Goal: Task Accomplishment & Management: Use online tool/utility

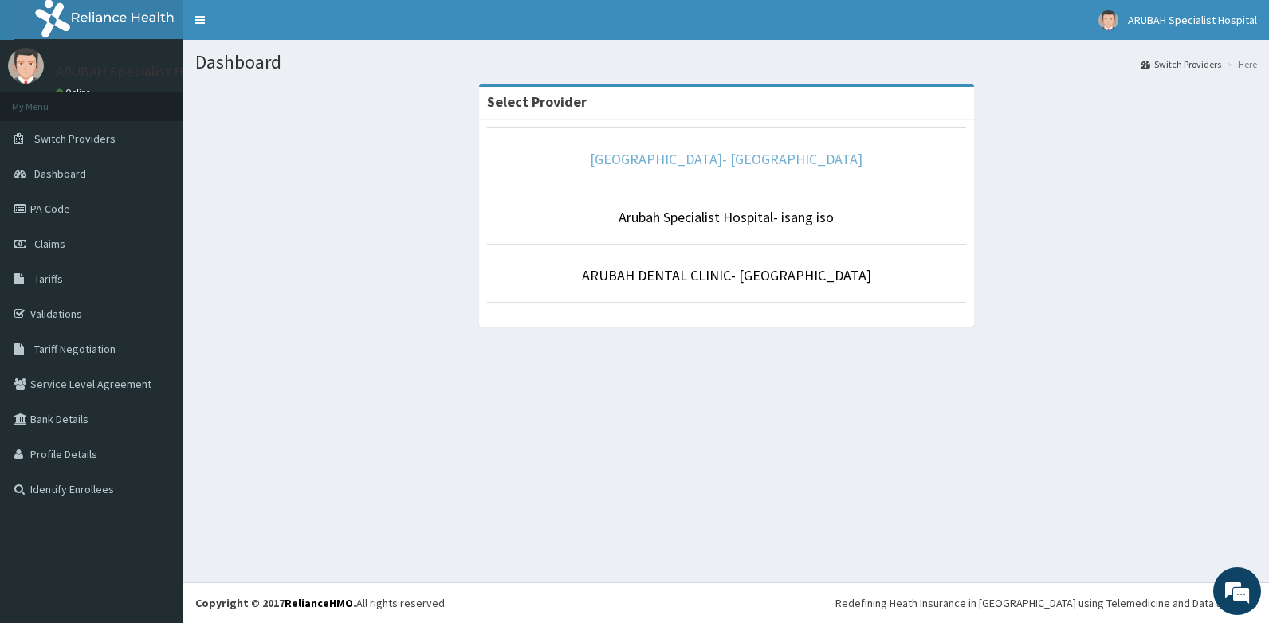
click at [732, 151] on link "[GEOGRAPHIC_DATA]- [GEOGRAPHIC_DATA]" at bounding box center [726, 159] width 273 height 18
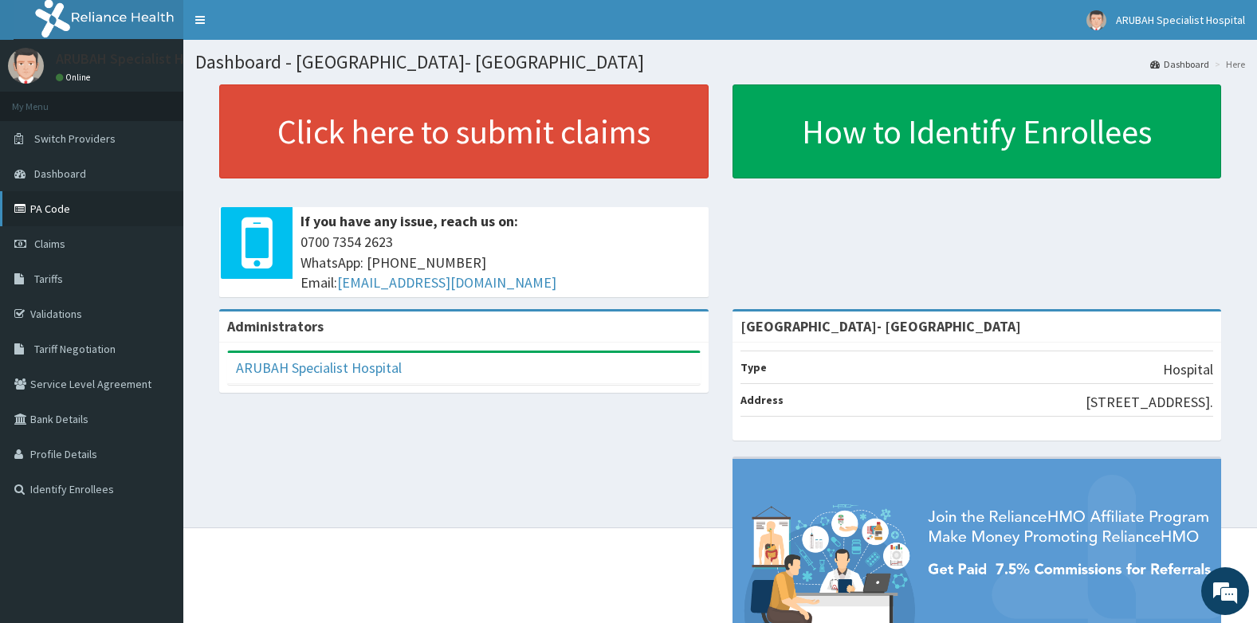
click at [68, 214] on link "PA Code" at bounding box center [91, 208] width 183 height 35
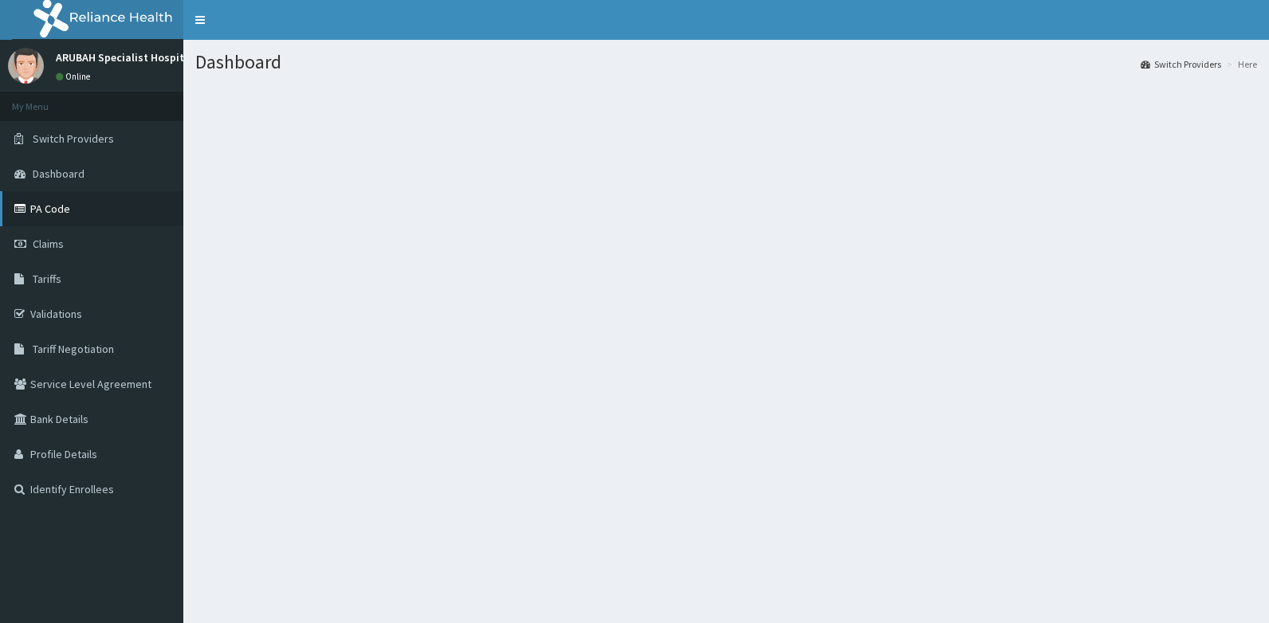
click at [56, 210] on link "PA Code" at bounding box center [91, 208] width 183 height 35
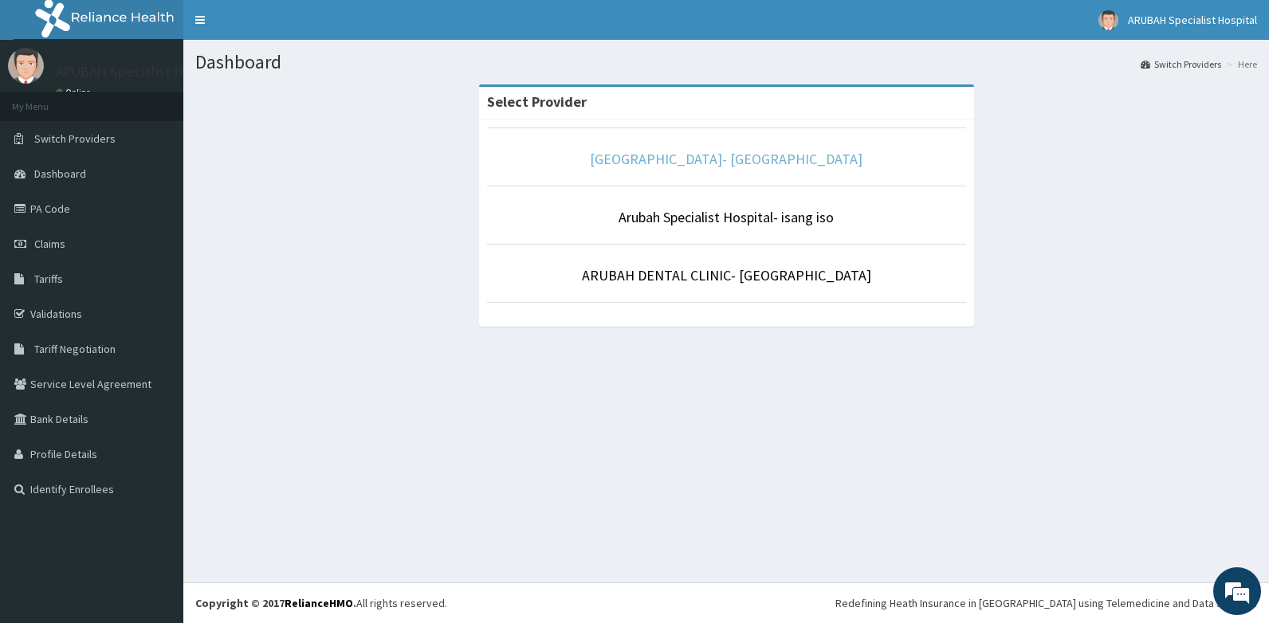
click at [715, 159] on link "[GEOGRAPHIC_DATA]- [GEOGRAPHIC_DATA]" at bounding box center [726, 159] width 273 height 18
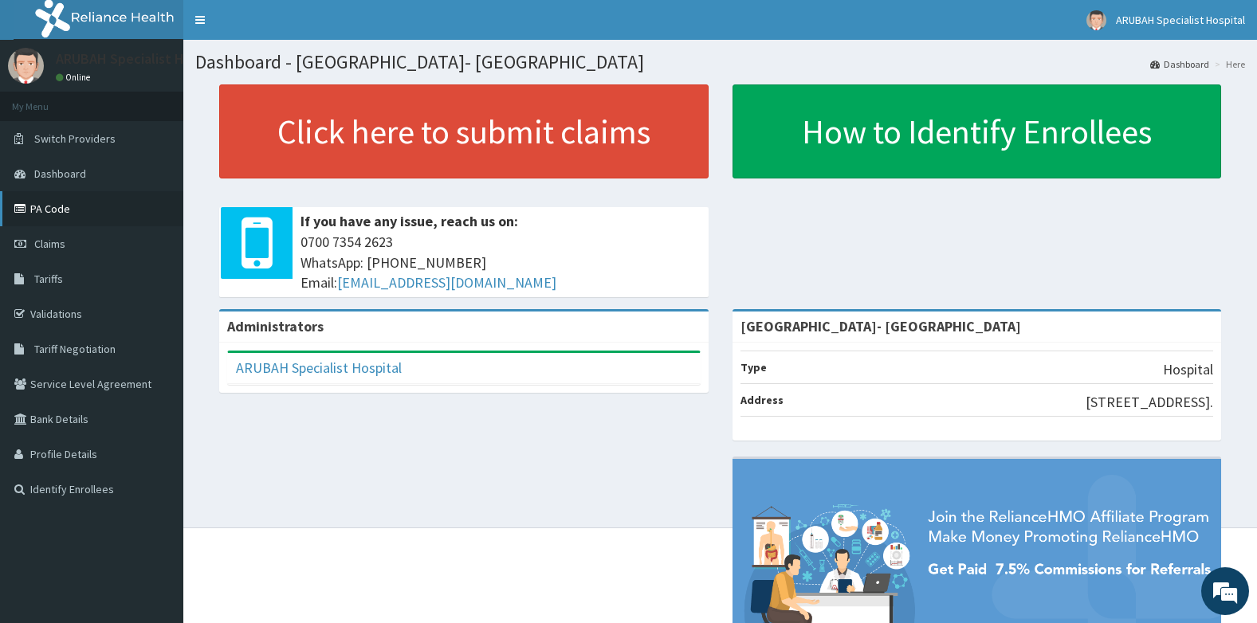
click at [53, 206] on link "PA Code" at bounding box center [91, 208] width 183 height 35
